Goal: Ask a question

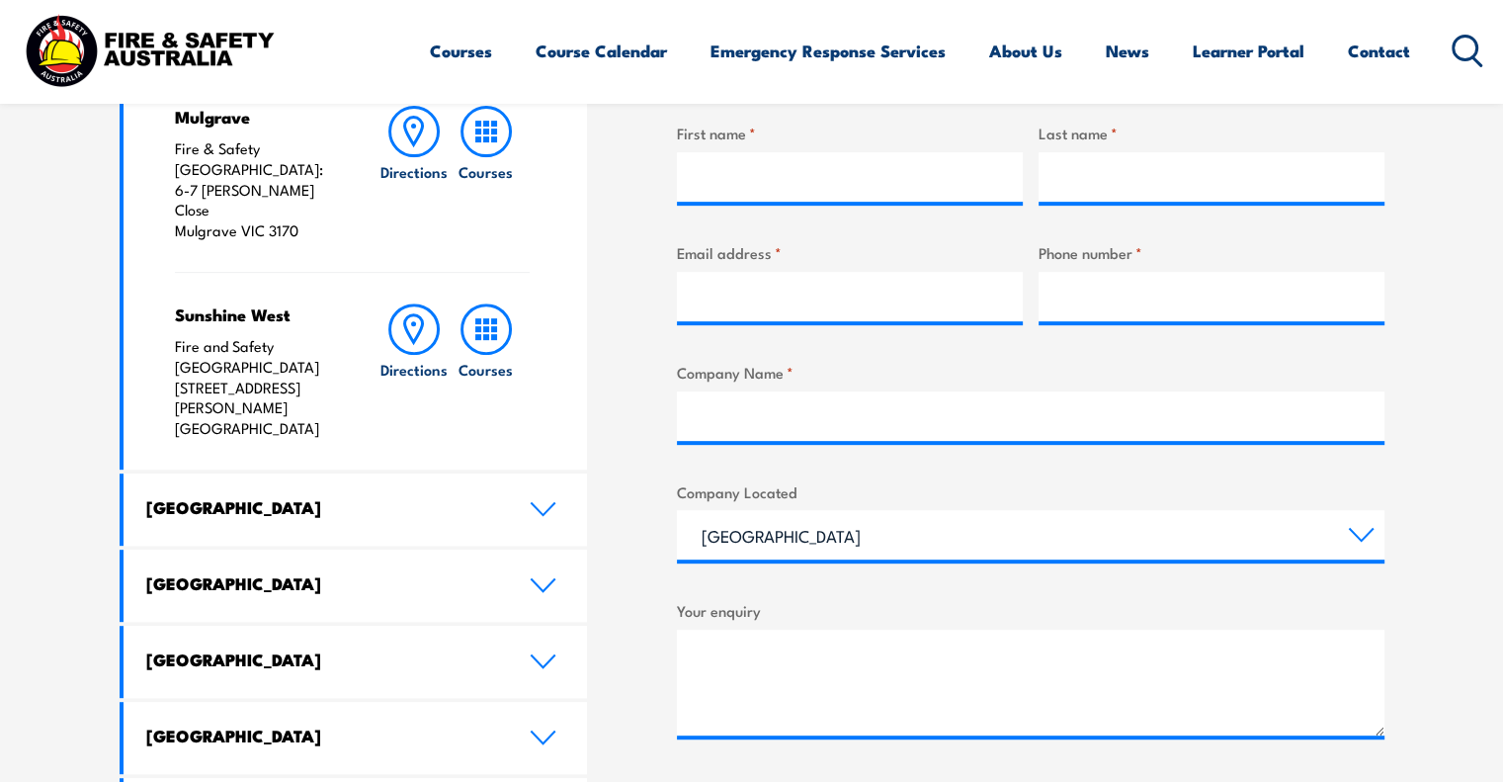
scroll to position [567, 0]
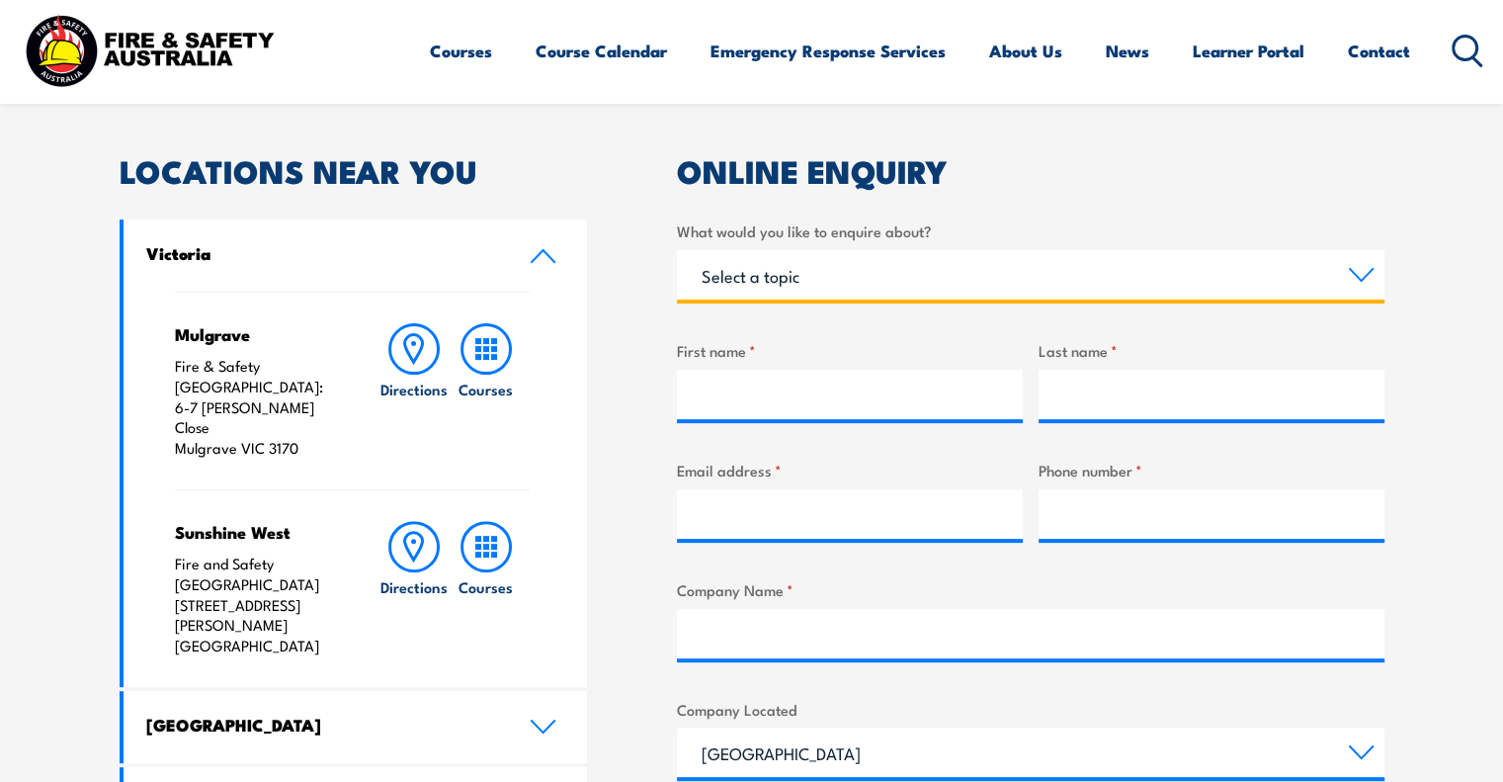
click at [789, 288] on select "Select a topic Training Emergency Response Services General Enquiry" at bounding box center [1031, 274] width 708 height 49
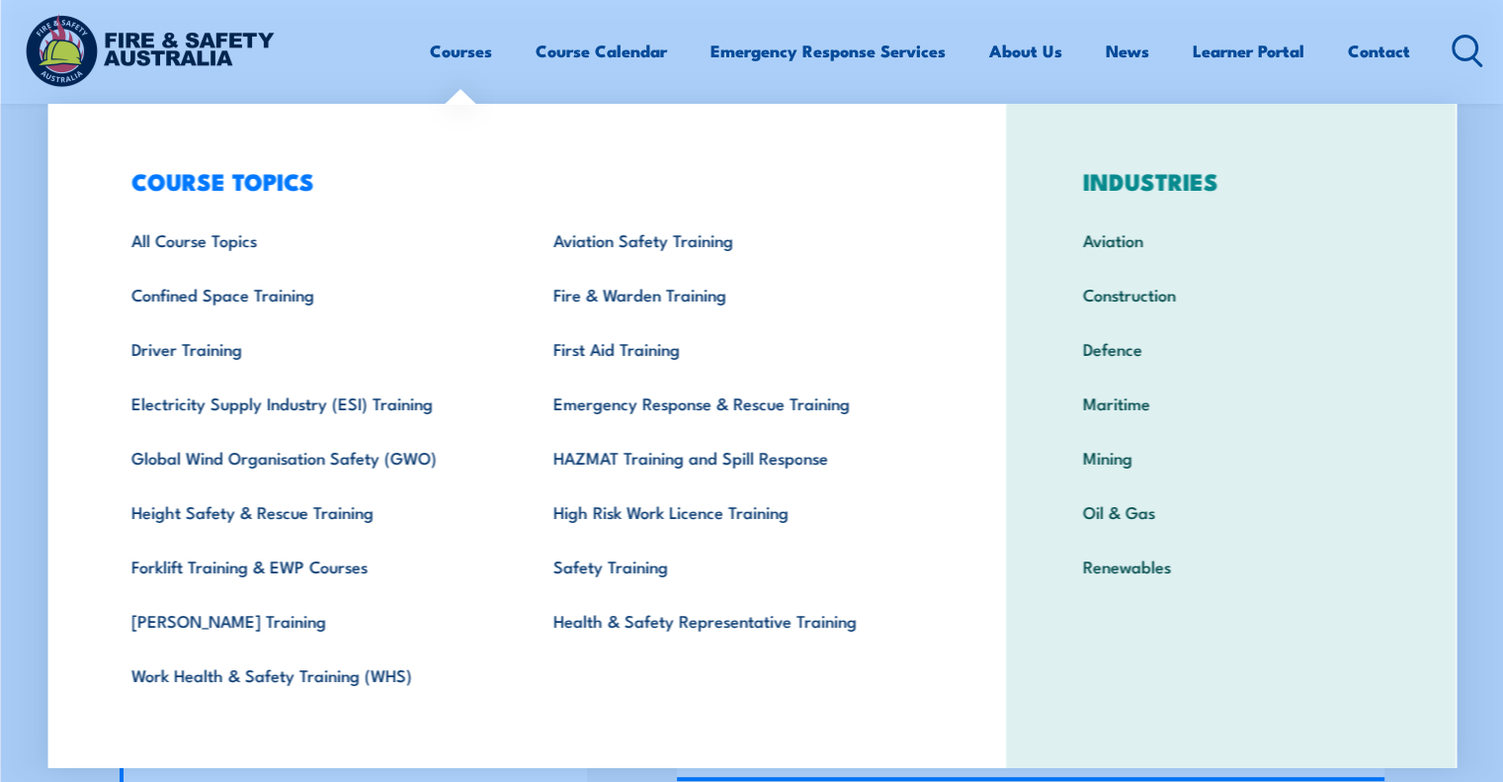
click at [330, 49] on div "Courses Course Calendar Emergency Response Services Services Overview Emergency…" at bounding box center [752, 50] width 1464 height 85
click at [328, 66] on div "Courses Course Calendar Emergency Response Services Services Overview Emergency…" at bounding box center [752, 50] width 1464 height 85
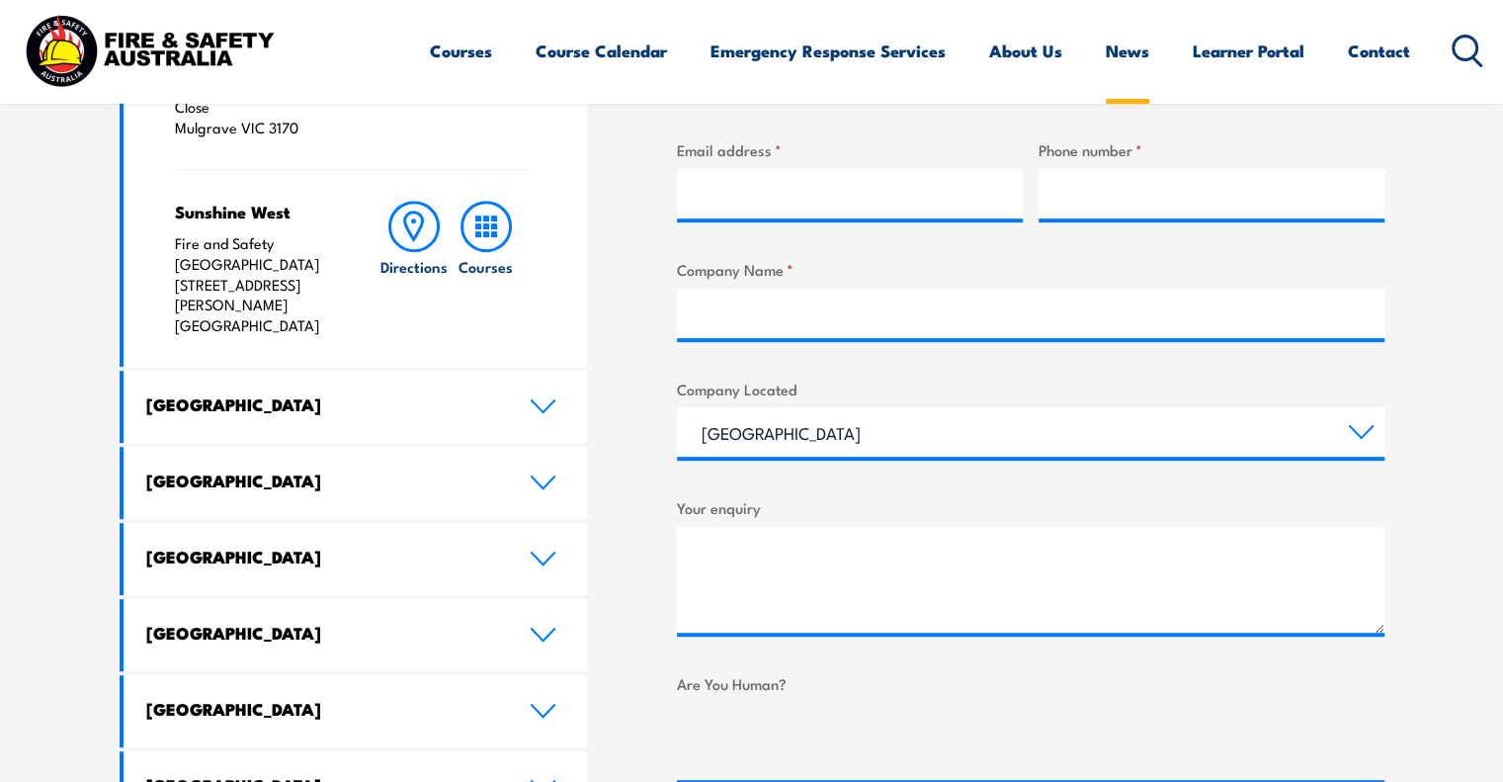
scroll to position [494, 0]
